Goal: Check status: Check status

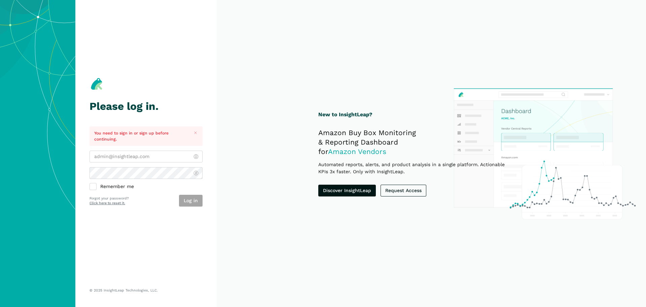
click at [127, 153] on input "email" at bounding box center [146, 156] width 113 height 12
type input "[PERSON_NAME][EMAIL_ADDRESS][DOMAIN_NAME]"
click at [190, 200] on button "Log in" at bounding box center [191, 201] width 24 height 12
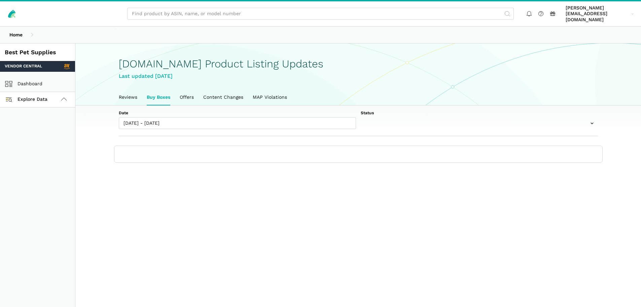
scroll to position [2, 0]
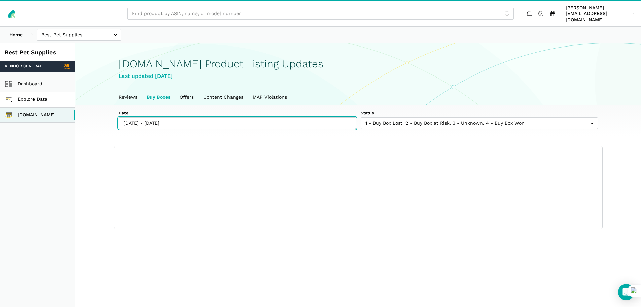
type input "[DATE]"
click at [170, 118] on input "[DATE] - [DATE]" at bounding box center [237, 123] width 237 height 12
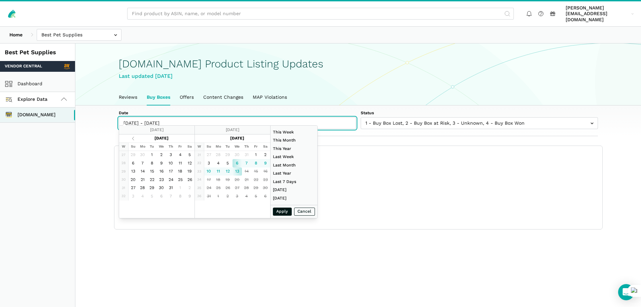
type input "[DATE]"
click at [281, 212] on button "Apply" at bounding box center [282, 211] width 19 height 8
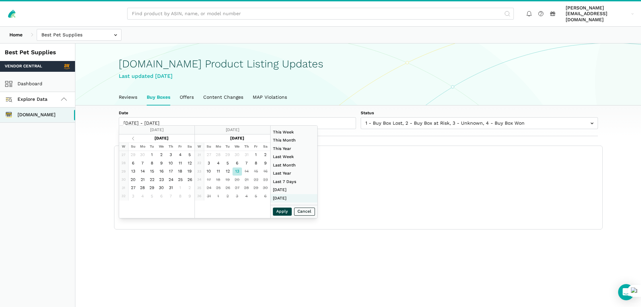
type input "06/01/2025"
type input "06/30/2025"
type input "08/13/2025"
type input "01/01/2024"
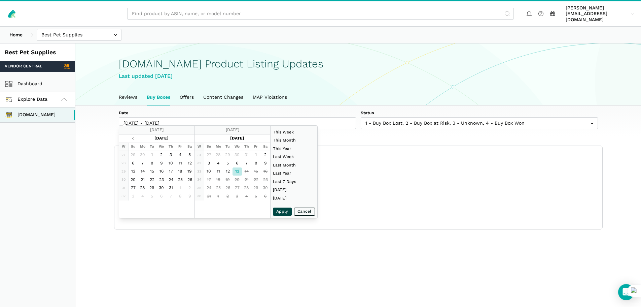
type input "12/31/2024"
type input "08/13/2025"
type input "08/13/2025 - 08/13/2025"
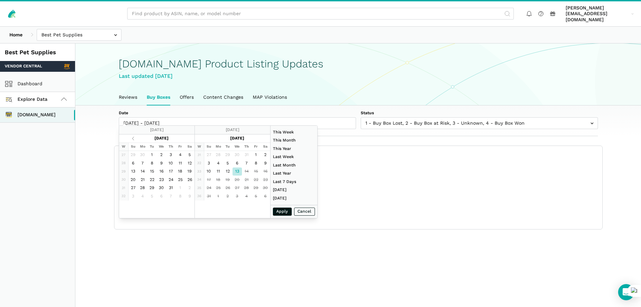
click at [97, 185] on section "Date 08/13/2025 - 08/13/2025 Status 1 - Buy Box Lost 2 - Buy Box at Risk 3 - Un…" at bounding box center [358, 167] width 566 height 124
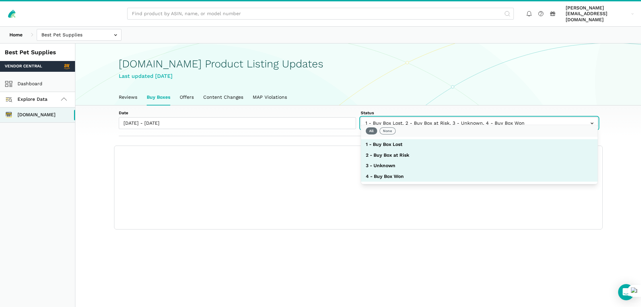
click at [458, 118] on input "text" at bounding box center [479, 123] width 237 height 12
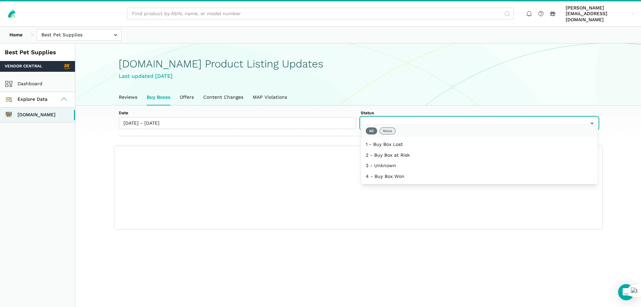
click at [385, 131] on button "None" at bounding box center [388, 130] width 16 height 7
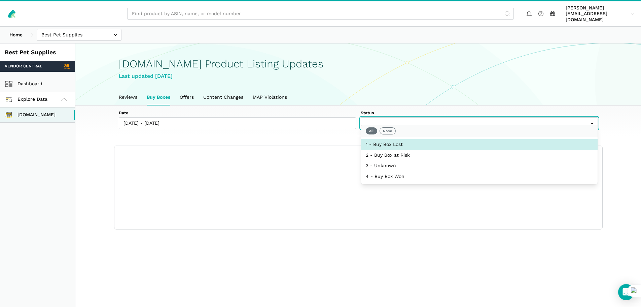
select select "1 - Buy Box Lost"
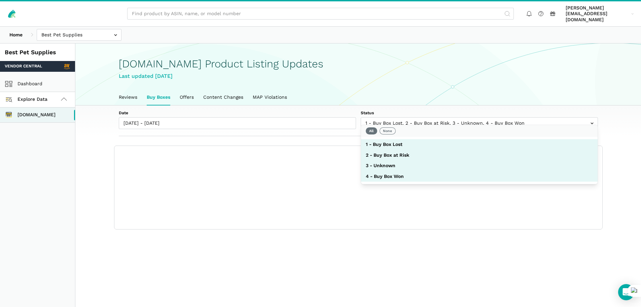
click at [329, 193] on div "Show columns Showing 0 to 0 of 0 buy boxes Date Status 7-Day LBB ASIN Name Mode…" at bounding box center [358, 187] width 488 height 83
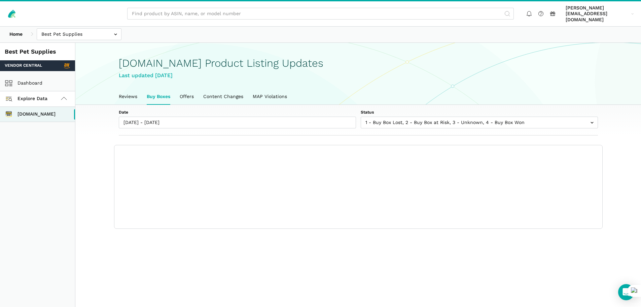
scroll to position [0, 0]
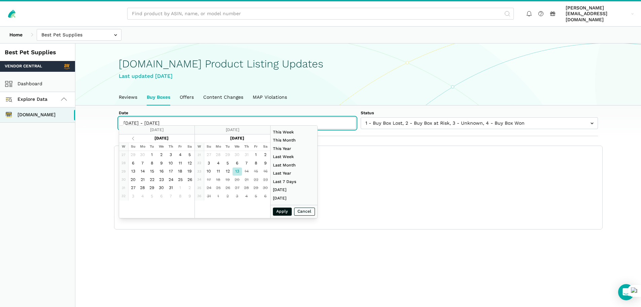
click at [155, 118] on input "08/13/2025 - 08/13/2025" at bounding box center [237, 123] width 237 height 12
type input "08/12/2025"
type input "08/13/2025"
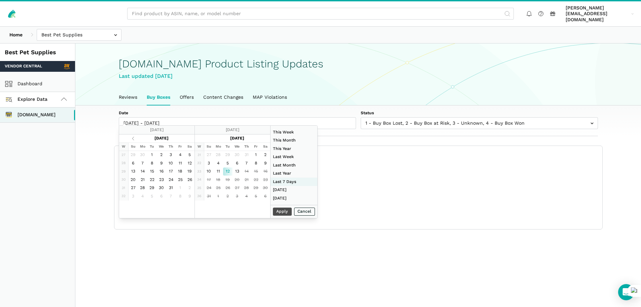
type input "01/01/2024"
type input "12/31/2024"
type input "08/07/2025"
type input "08/13/2025"
type input "08/12/2025"
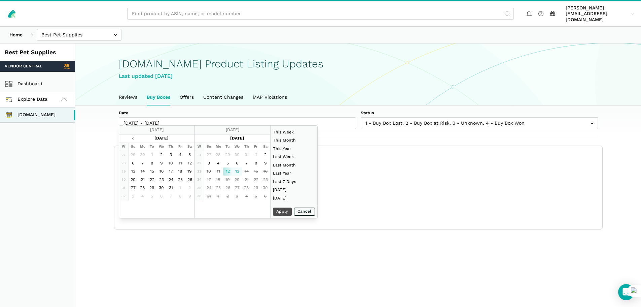
click at [283, 211] on div "Apply Cancel" at bounding box center [294, 211] width 47 height 13
click at [279, 211] on div "Apply Cancel" at bounding box center [294, 211] width 47 height 13
type input "08/12/2025"
click at [280, 210] on button "Apply" at bounding box center [282, 211] width 19 height 8
type input "06/01/2025"
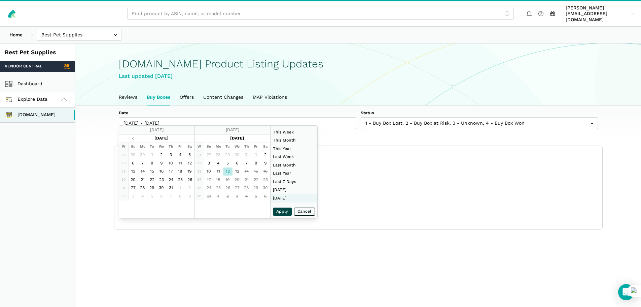
type input "06/30/2025"
type input "08/12/2025"
click at [283, 207] on div "Apply Cancel" at bounding box center [294, 211] width 47 height 13
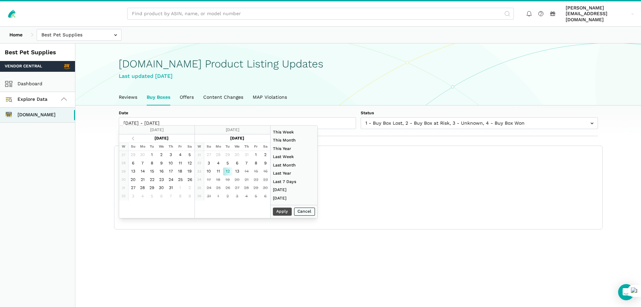
click at [279, 210] on div "Apply Cancel" at bounding box center [294, 211] width 47 height 13
type input "08/13/2025"
click at [299, 210] on button "Cancel" at bounding box center [304, 211] width 21 height 8
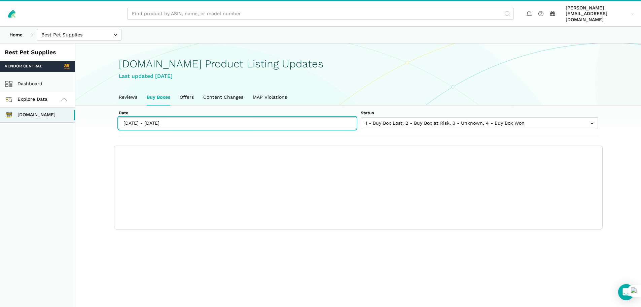
click at [150, 117] on input "08/13/2025 - 08/13/2025" at bounding box center [237, 123] width 237 height 12
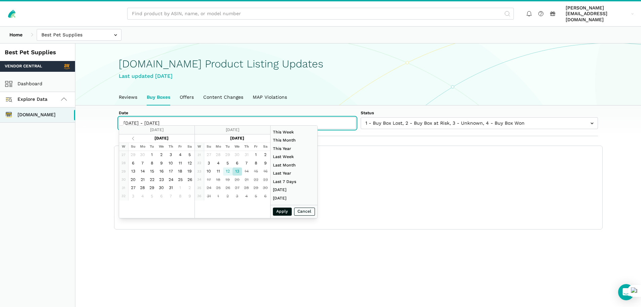
type input "08/12/2025"
click at [282, 211] on div "Apply Cancel" at bounding box center [294, 211] width 47 height 13
click at [298, 209] on button "Cancel" at bounding box center [304, 211] width 21 height 8
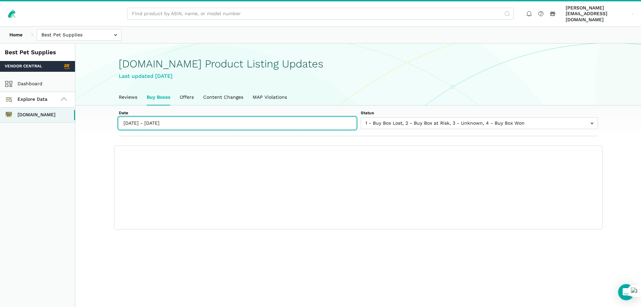
type input "08/13/2025"
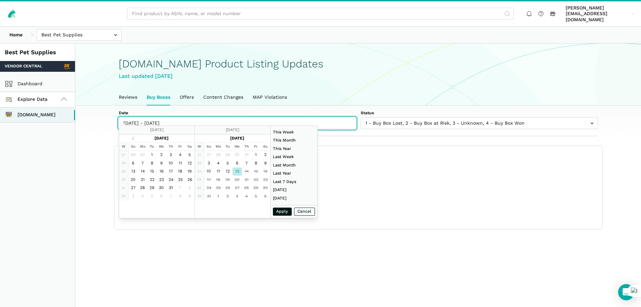
click at [136, 117] on input "08/13/2025 - 08/13/2025" at bounding box center [237, 123] width 237 height 12
type input "08/12/2025 - 08/13/2025"
type input "08/12/2025"
click at [166, 118] on input "08/12/2025 - 08/13/2025" at bounding box center [237, 123] width 237 height 12
type input "08/12/2025 - 08/12/2025"
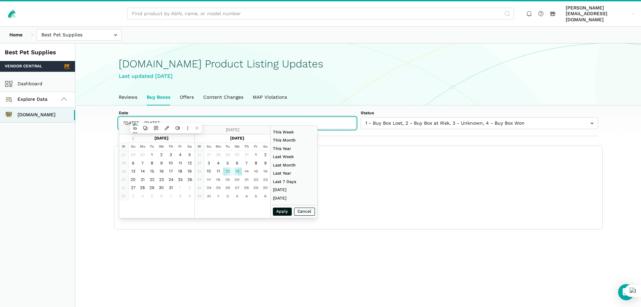
type input "08/12/2025"
type input "08/12/2025 - 08/12/2025"
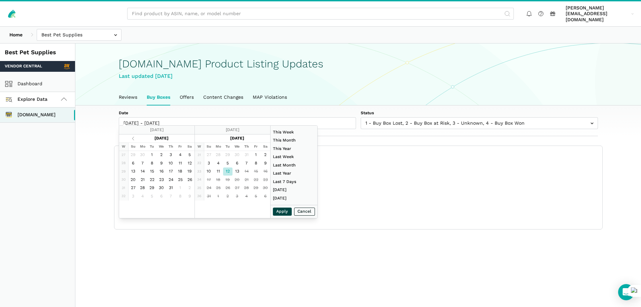
click at [280, 210] on button "Apply" at bounding box center [282, 211] width 19 height 8
click at [134, 117] on input "08/12/2025 - 08/12/2025" at bounding box center [237, 123] width 237 height 12
type input "08/11/2025"
type input "08/12/2025"
click at [284, 209] on div "Apply Cancel" at bounding box center [294, 211] width 47 height 13
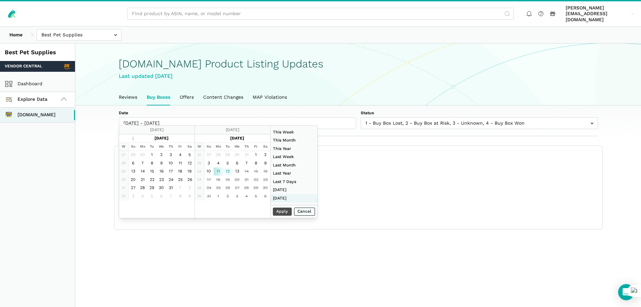
type input "06/01/2025"
type input "06/30/2025"
type input "07/27/2025"
type input "08/02/2025"
type input "08/07/2025"
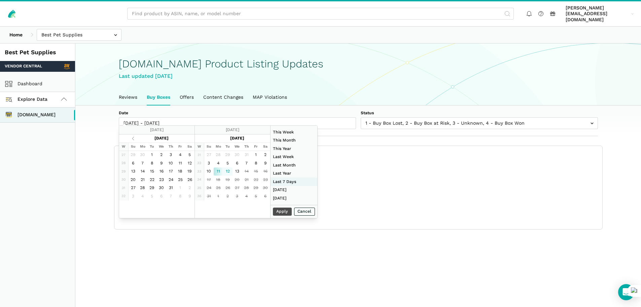
type input "08/13/2025"
type input "01/01/2024"
type input "12/31/2024"
type input "08/07/2025"
type input "08/13/2025"
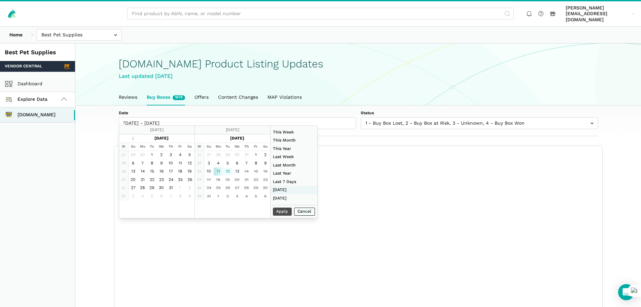
type input "07/27/2025"
type input "08/02/2025"
type input "06/01/2025"
type input "06/30/2025"
type input "07/27/2025"
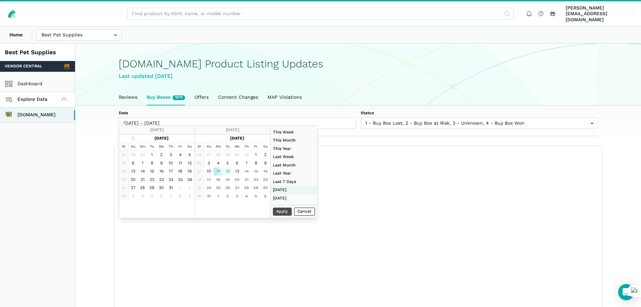
type input "08/02/2025"
type input "08/07/2025"
type input "08/13/2025"
type input "01/01/2024"
type input "12/31/2024"
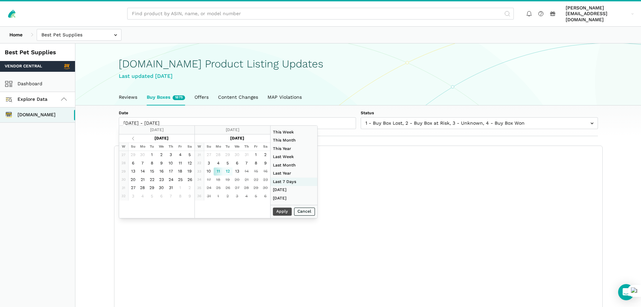
type input "08/07/2025"
type input "08/13/2025"
type input "07/27/2025"
type input "08/02/2025"
type input "06/01/2025"
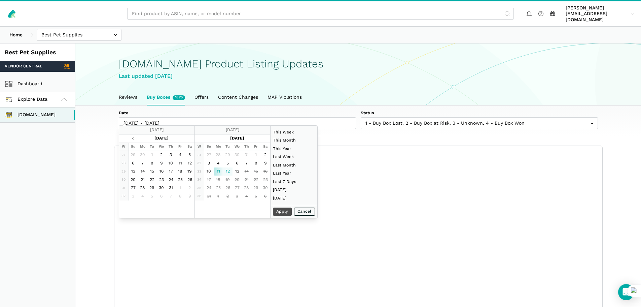
type input "06/30/2025"
type input "08/11/2025"
type input "06/30/2025"
click at [135, 118] on input "08/12/2025 - 08/12/2025" at bounding box center [237, 123] width 237 height 12
type input "08/11/2025 - 08/12/2025"
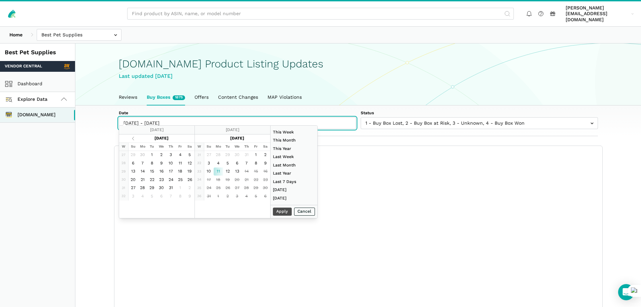
type input "08/12/2025"
click at [166, 117] on input "08/11/2025 - 08/12/2025" at bounding box center [237, 123] width 237 height 12
type input "08/11/2025 - 08/1/2025"
type input "08/11/2025"
type input "08/11/2025 - 08/13/2025"
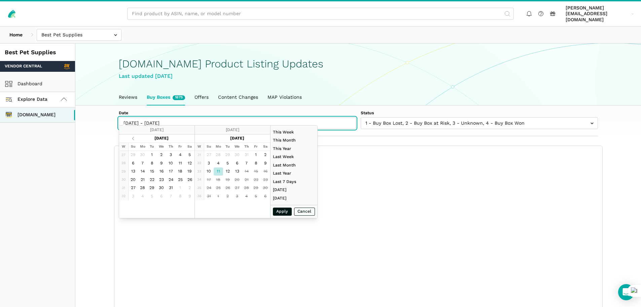
type input "08/13/2025"
type input "08/11/2025"
type input "08/11/2025 - 08/13/2025"
click at [277, 210] on button "Apply" at bounding box center [282, 211] width 19 height 8
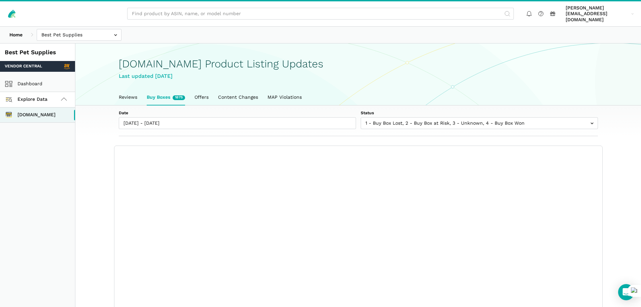
click at [171, 91] on link "Buy Boxes 1875" at bounding box center [166, 97] width 48 height 15
